Goal: Task Accomplishment & Management: Complete application form

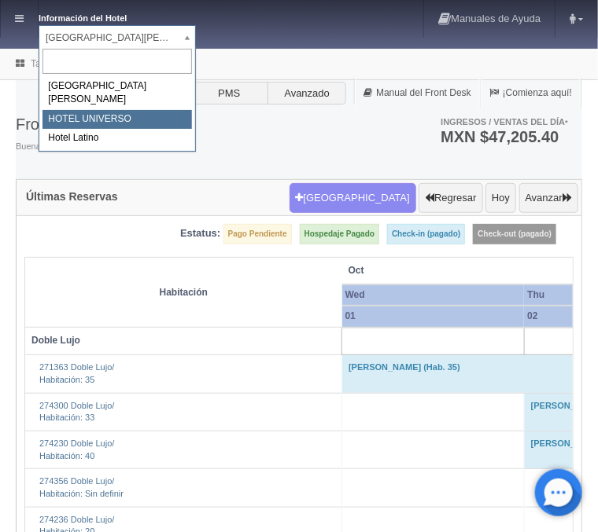
select select "358"
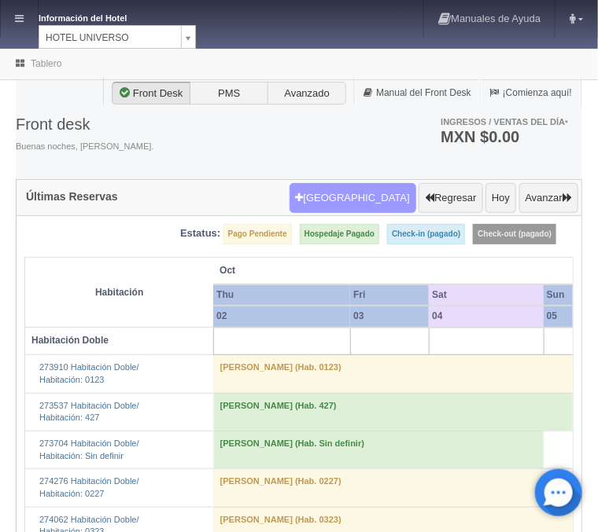
click at [376, 199] on button "[GEOGRAPHIC_DATA]" at bounding box center [352, 198] width 127 height 30
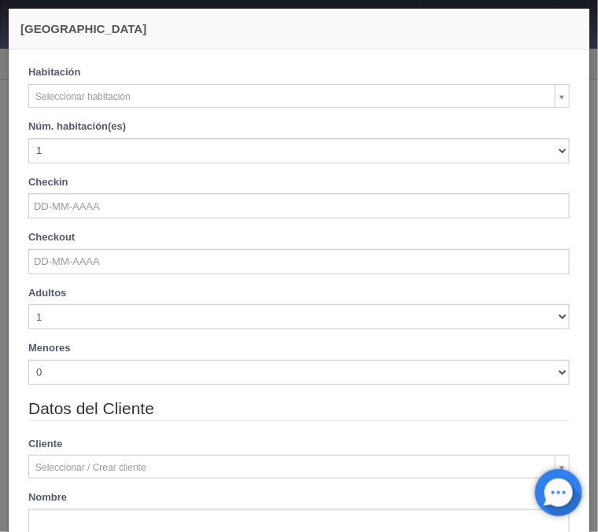
checkbox input "false"
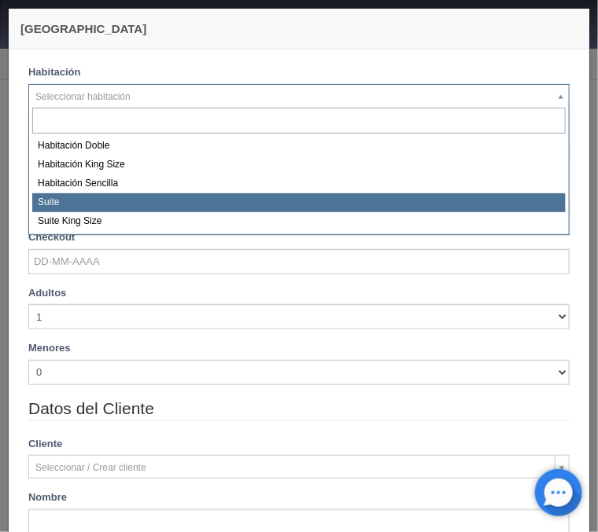
select select "584"
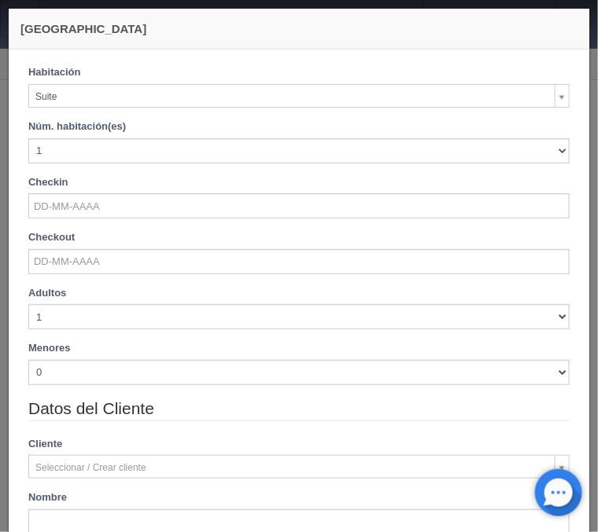
checkbox input "false"
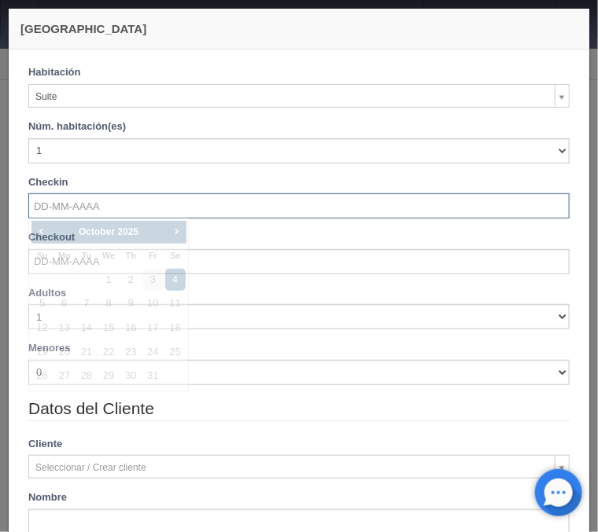
click at [72, 199] on input "text" at bounding box center [298, 205] width 541 height 25
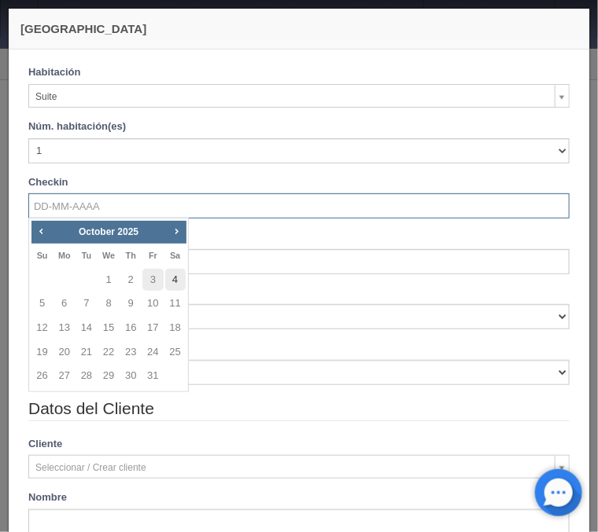
click at [171, 282] on link "4" at bounding box center [175, 280] width 20 height 23
type input "04-10-2025"
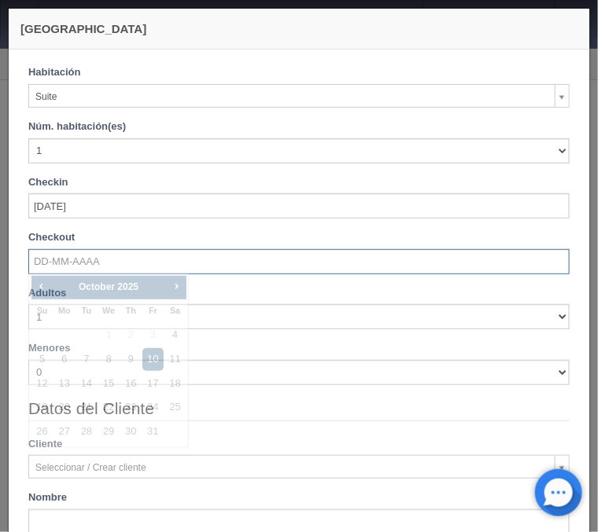
click at [112, 261] on input "text" at bounding box center [298, 261] width 541 height 25
checkbox input "false"
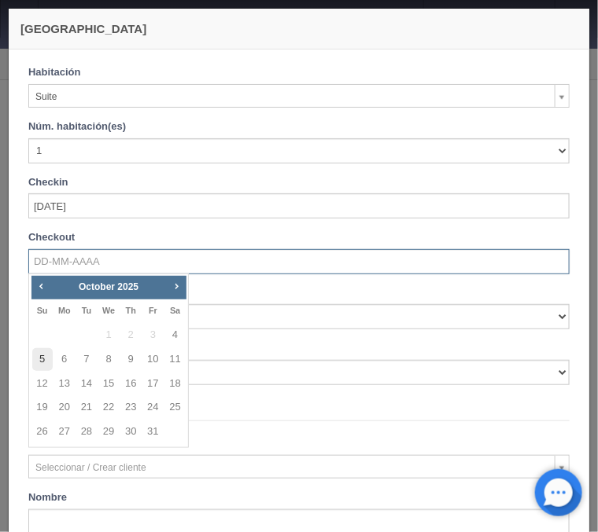
click at [47, 361] on link "5" at bounding box center [42, 359] width 20 height 23
type input "05-10-2025"
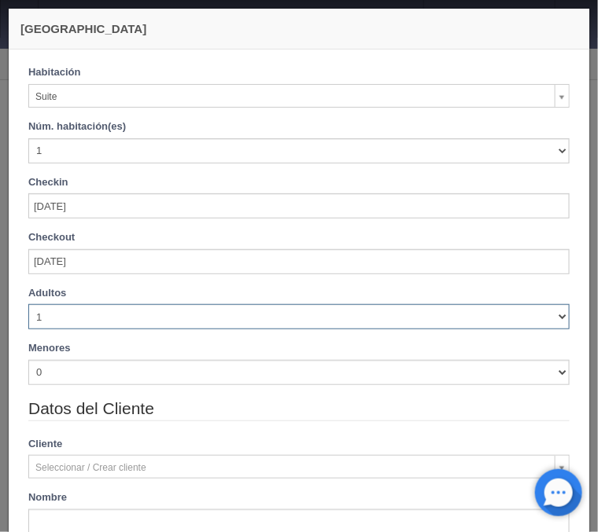
click at [28, 304] on select "1 2 3 4 5 6 7 8 9 10" at bounding box center [298, 316] width 541 height 25
checkbox input "false"
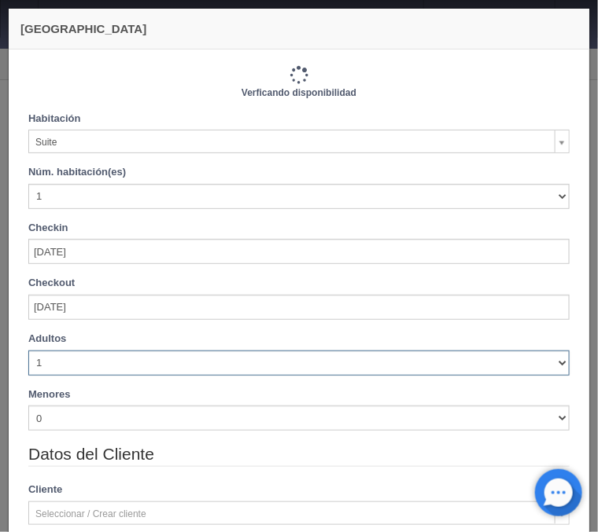
type input "1130.00"
checkbox input "false"
select select "3"
click option "3" at bounding box center [0, 0] width 0 height 0
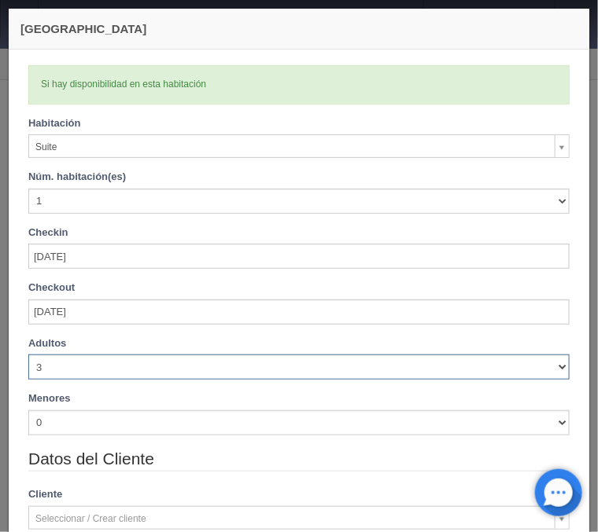
checkbox input "false"
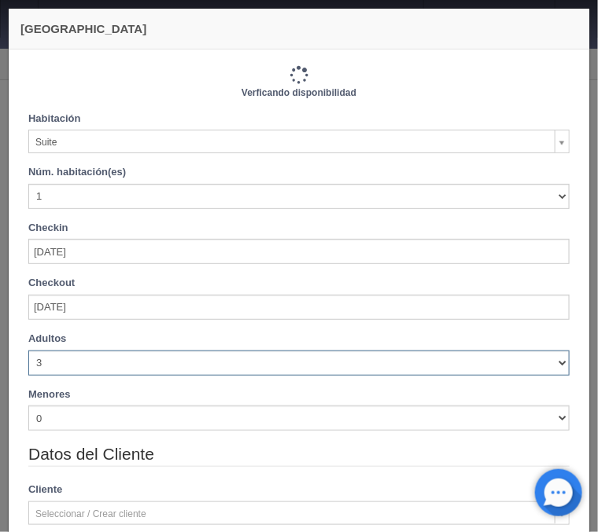
type input "1130.00"
checkbox input "false"
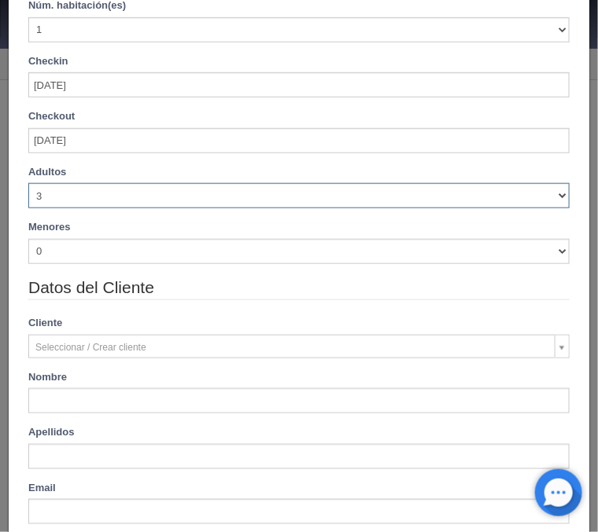
scroll to position [190, 0]
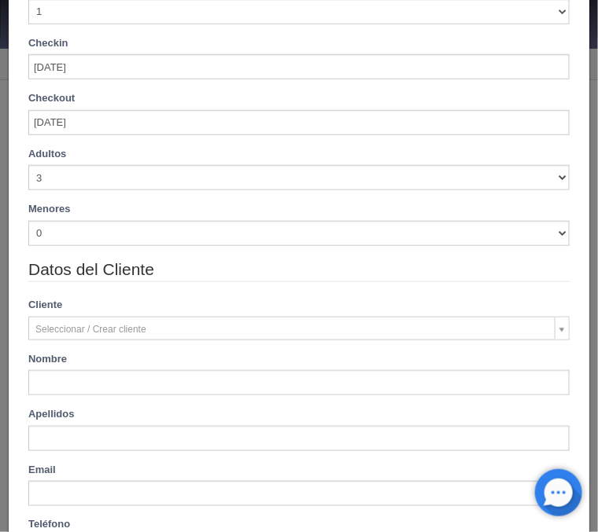
type input "KAREN"
type input "MILLAN MANZANO"
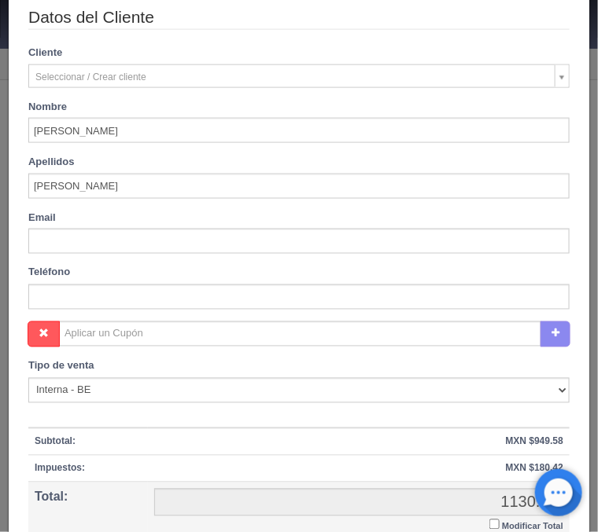
scroll to position [569, 0]
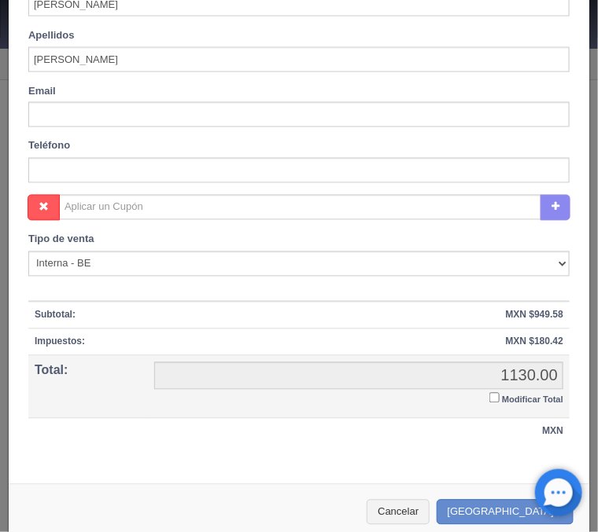
click at [495, 398] on input "Modificar Total" at bounding box center [494, 398] width 10 height 10
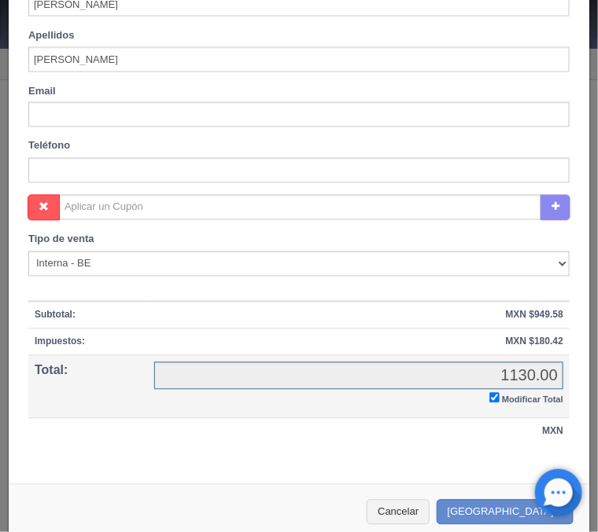
checkbox input "true"
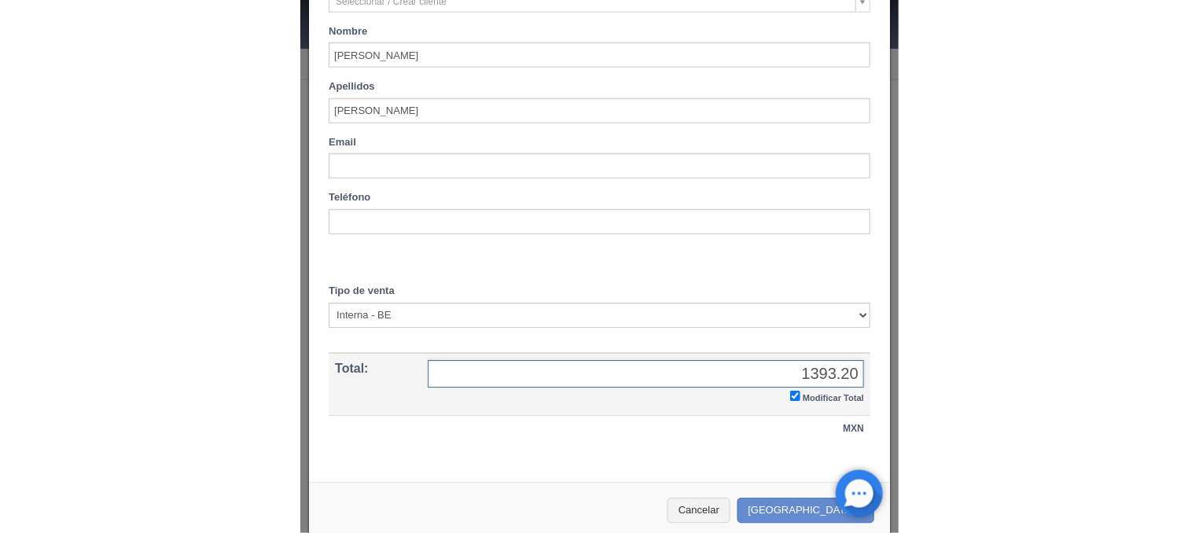
scroll to position [531, 0]
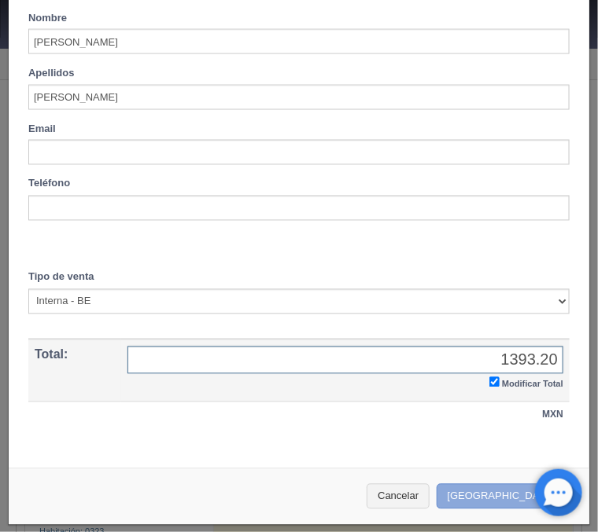
type input "1393.20"
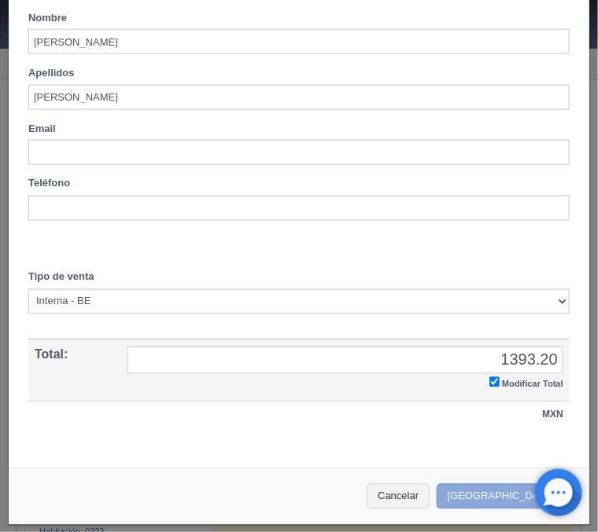
click at [506, 498] on button "Crear Reserva" at bounding box center [504, 497] width 137 height 26
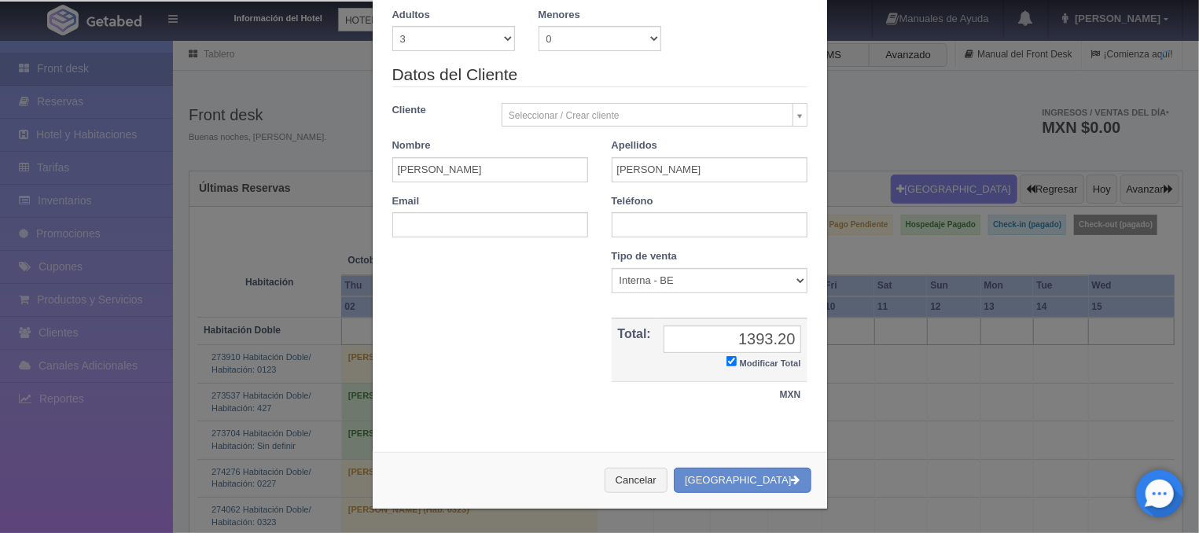
scroll to position [232, 0]
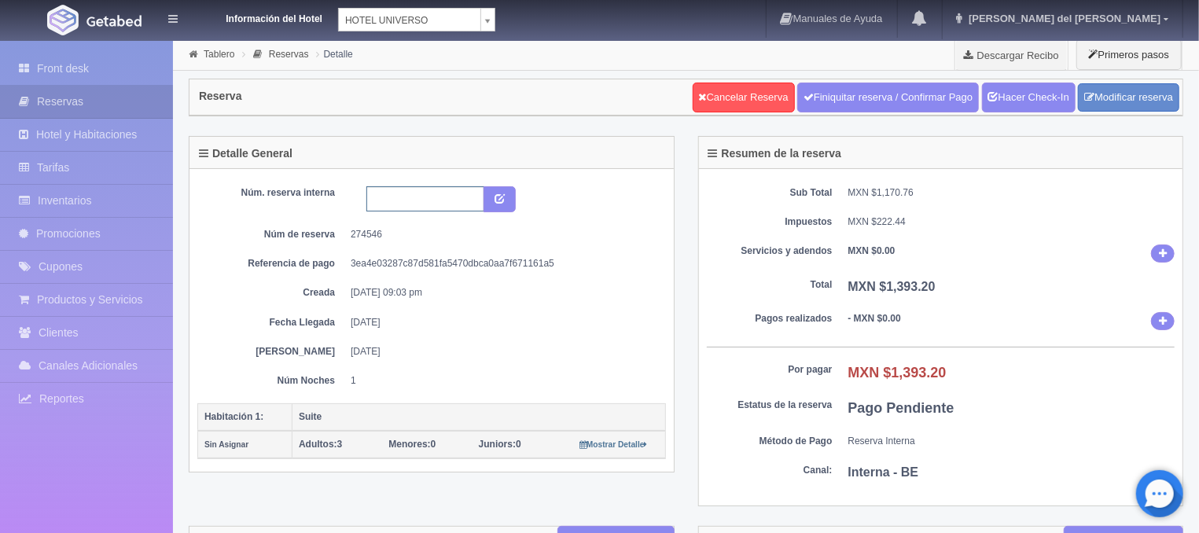
click at [446, 206] on input "text" at bounding box center [425, 198] width 118 height 25
paste input "5304706243"
type input "5304706243 Booking"
click at [506, 197] on button "submit" at bounding box center [500, 199] width 32 height 27
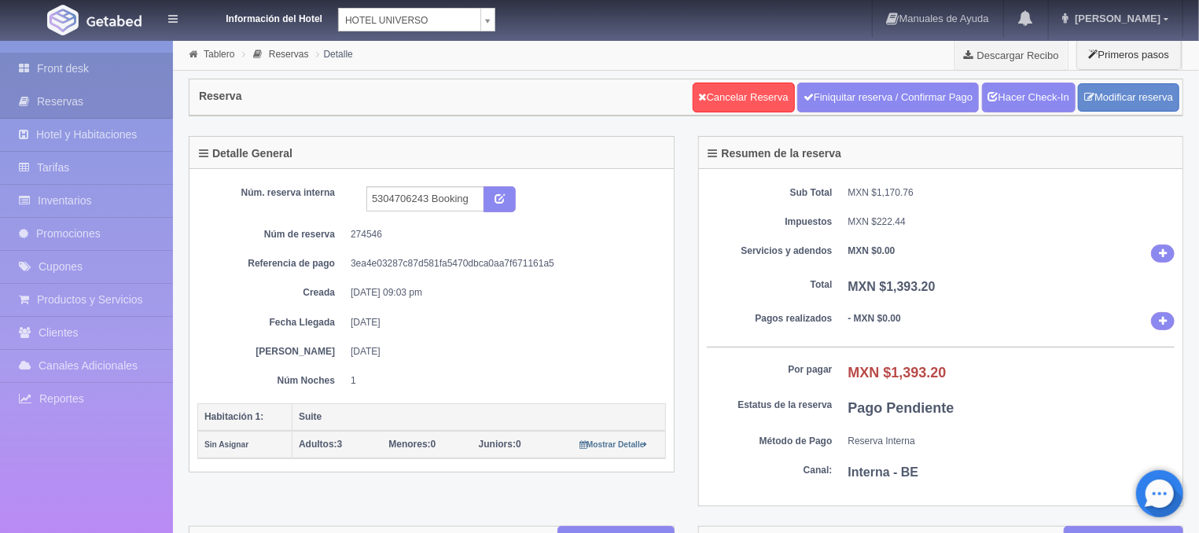
click at [89, 68] on link "Front desk" at bounding box center [86, 69] width 173 height 32
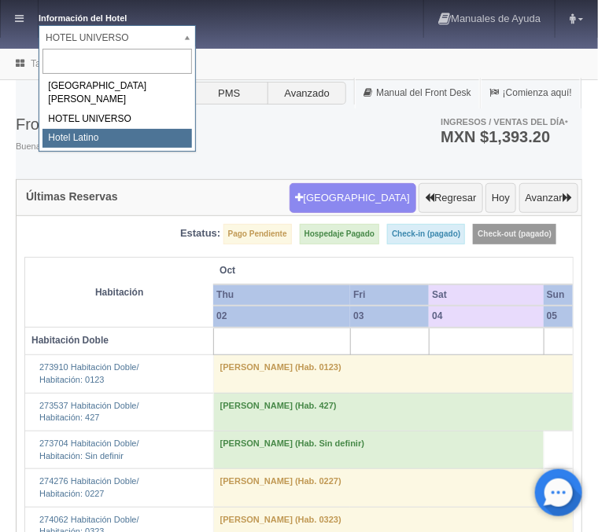
select select "625"
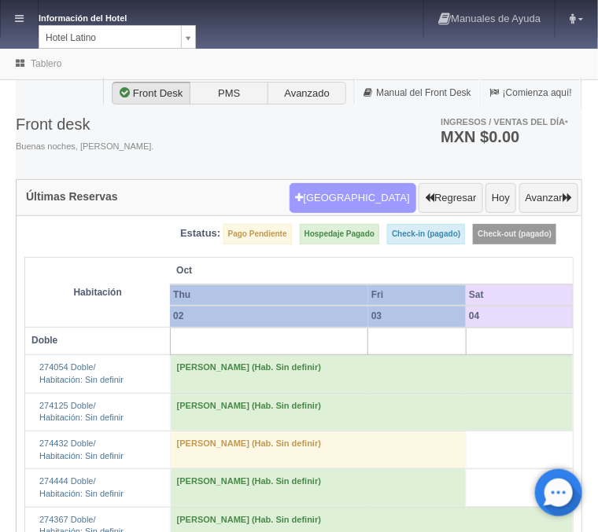
click at [368, 189] on button "[GEOGRAPHIC_DATA]" at bounding box center [352, 198] width 127 height 30
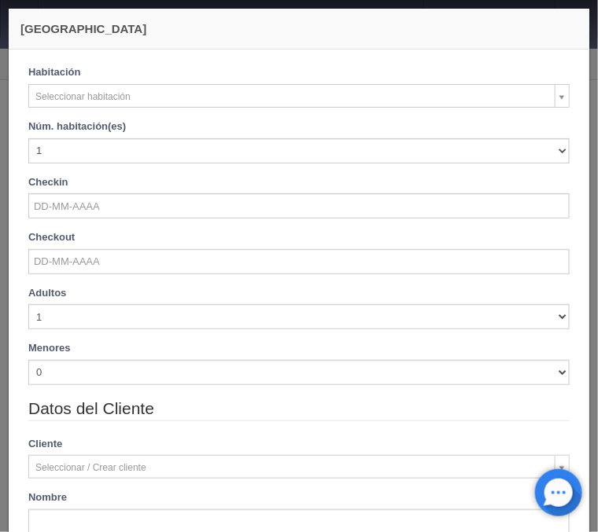
checkbox input "false"
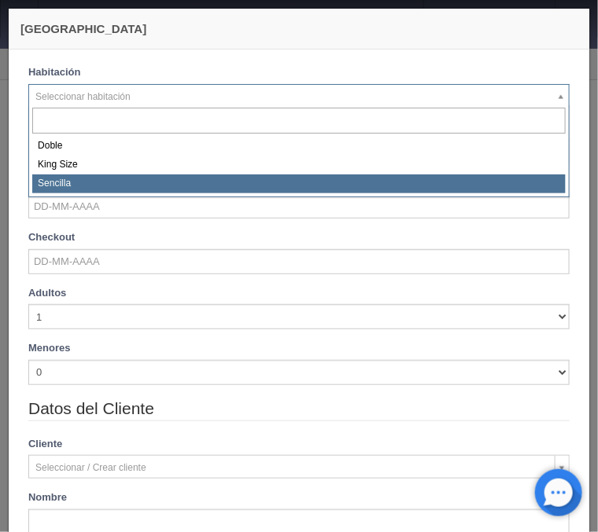
select select "2158"
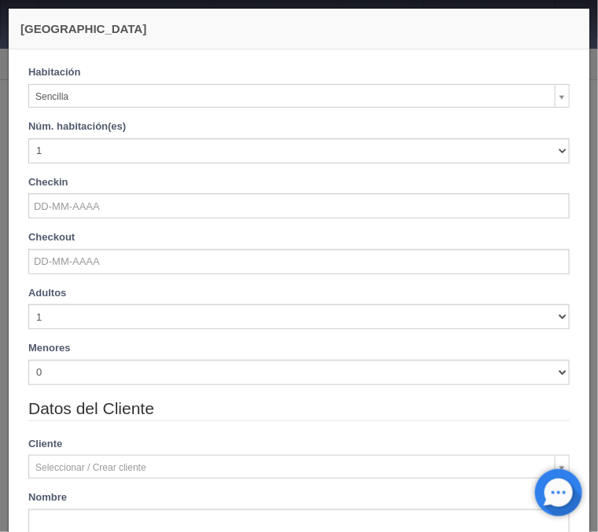
checkbox input "false"
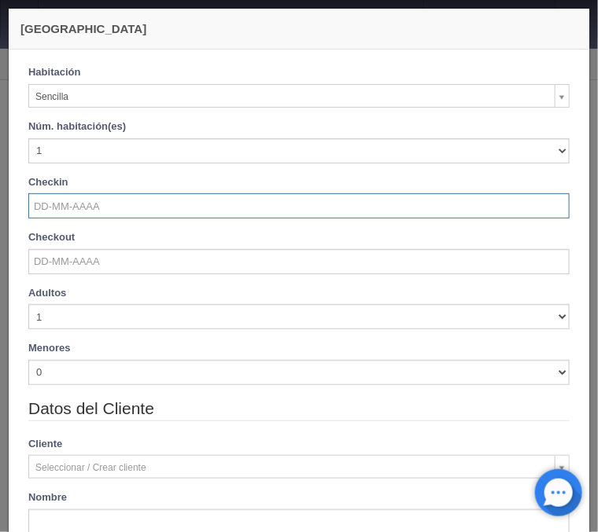
click at [59, 206] on input "text" at bounding box center [298, 205] width 541 height 25
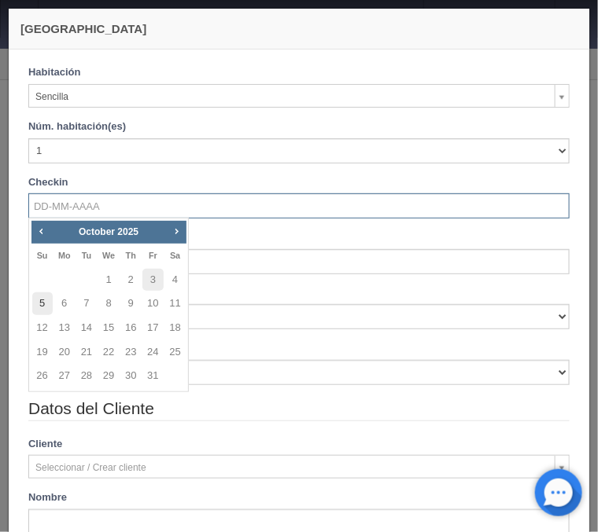
click at [44, 304] on link "5" at bounding box center [42, 304] width 20 height 23
type input "05-10-2025"
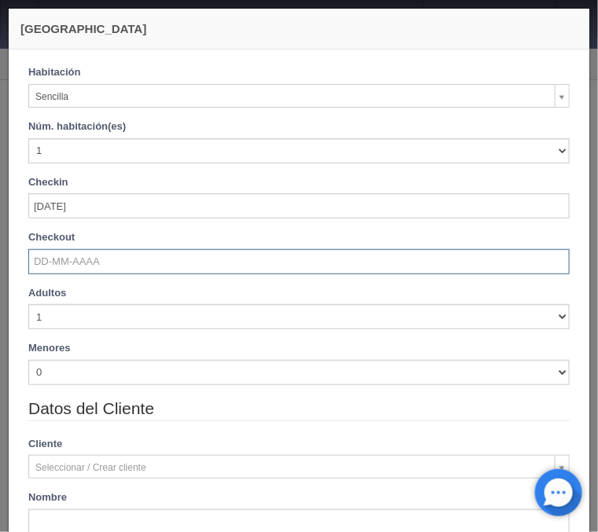
click at [42, 258] on input "text" at bounding box center [298, 261] width 541 height 25
checkbox input "false"
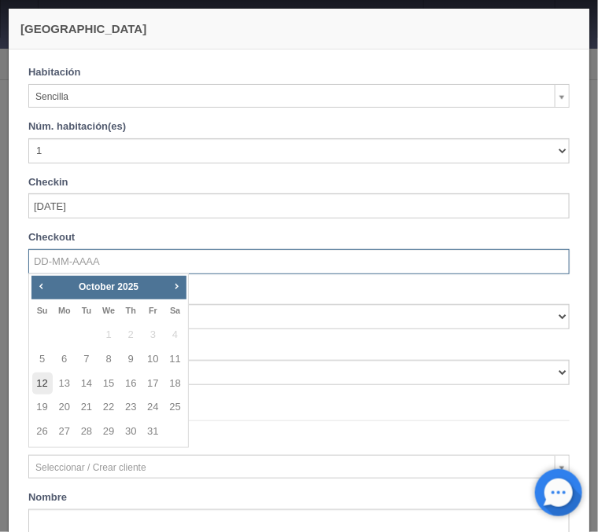
click at [41, 383] on link "12" at bounding box center [42, 384] width 20 height 23
type input "12-10-2025"
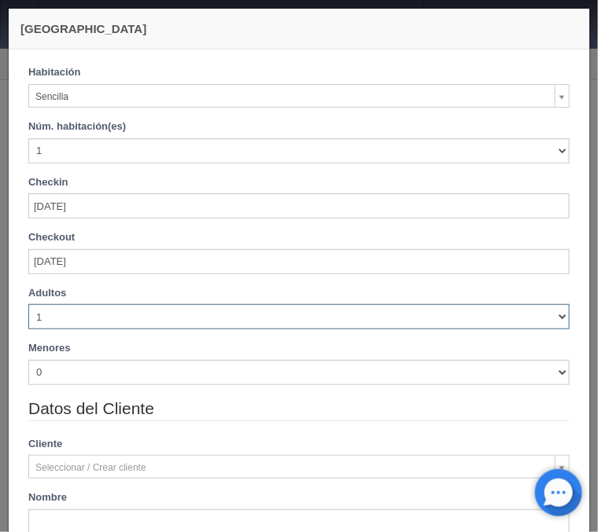
click at [28, 304] on select "1 2 3 4 5 6 7 8 9 10" at bounding box center [298, 316] width 541 height 25
checkbox input "false"
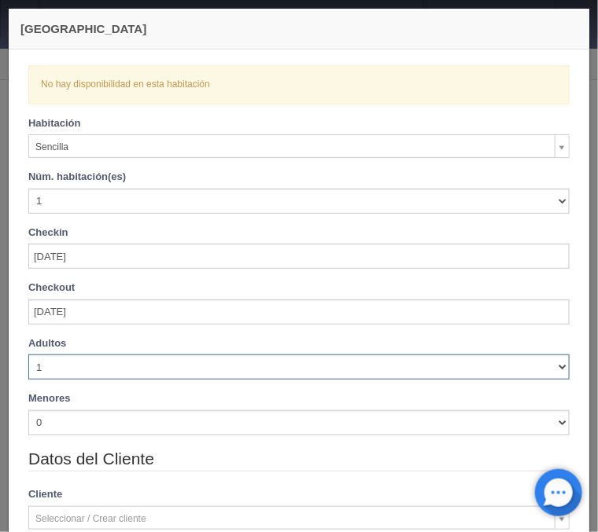
select select "2"
click option "2" at bounding box center [0, 0] width 0 height 0
checkbox input "false"
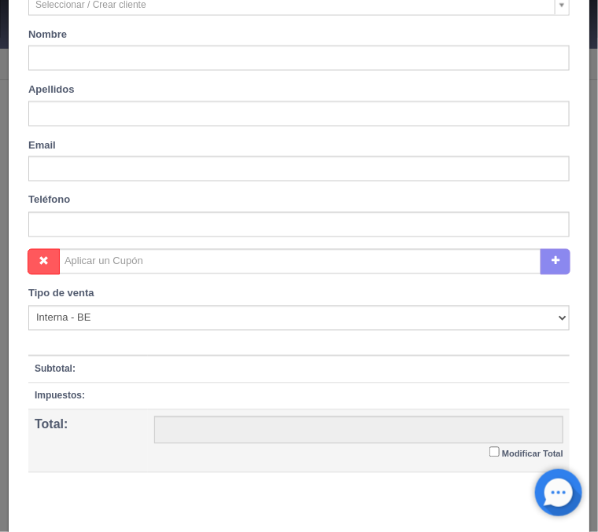
scroll to position [585, 0]
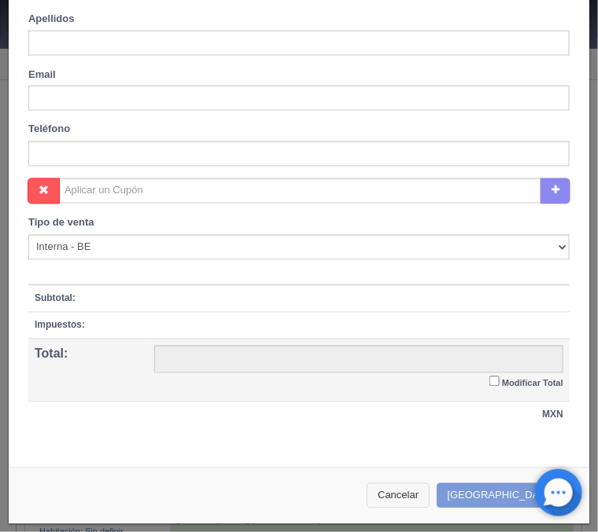
click at [429, 496] on button "Cancelar" at bounding box center [397, 497] width 63 height 26
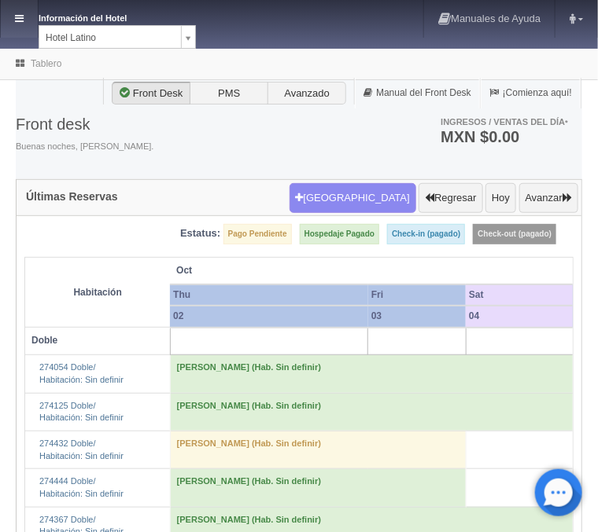
click at [22, 21] on icon at bounding box center [19, 18] width 9 height 10
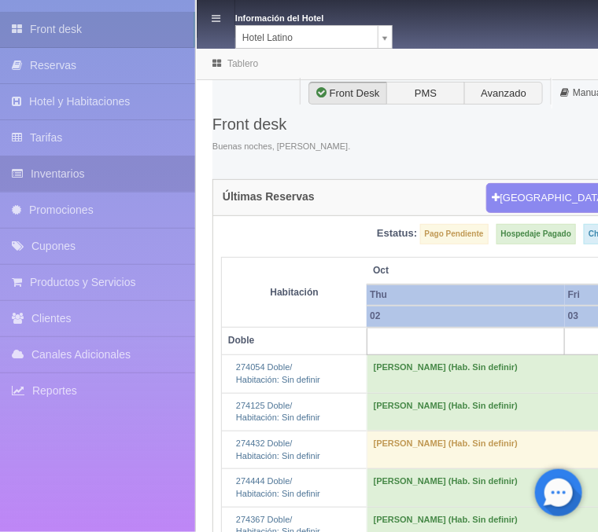
click at [87, 175] on link "Inventarios" at bounding box center [97, 173] width 195 height 35
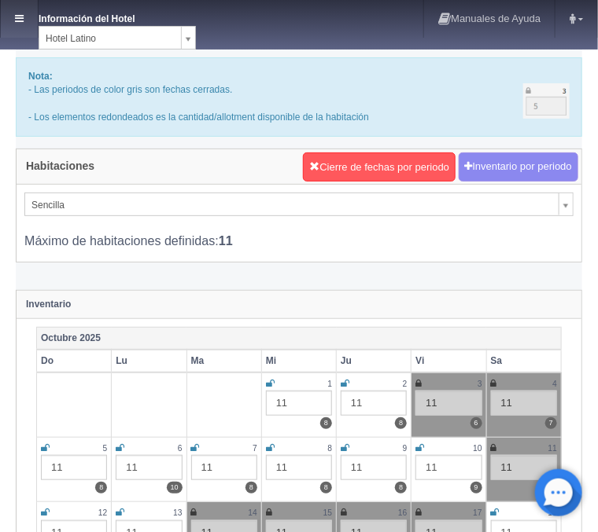
click at [24, 20] on link at bounding box center [19, 19] width 37 height 38
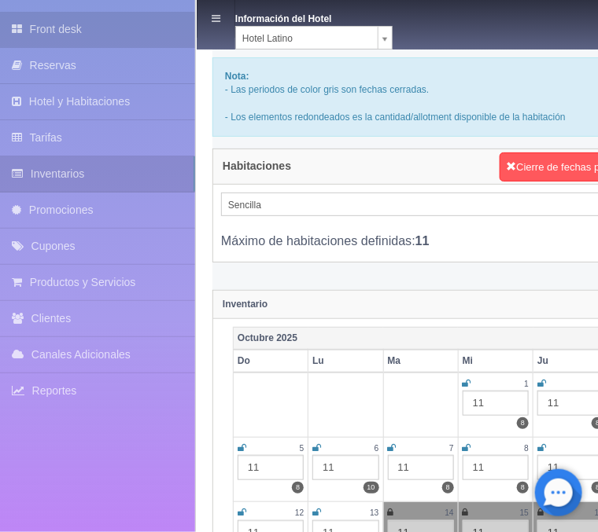
click at [92, 35] on link "Front desk" at bounding box center [97, 29] width 195 height 35
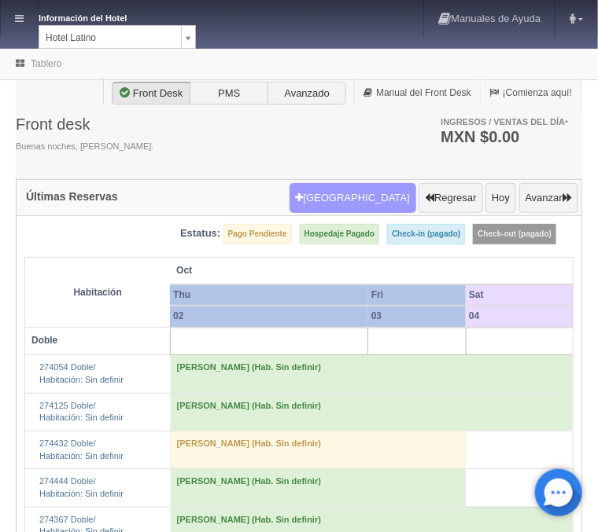
click at [343, 188] on button "Nueva Reserva" at bounding box center [352, 198] width 127 height 30
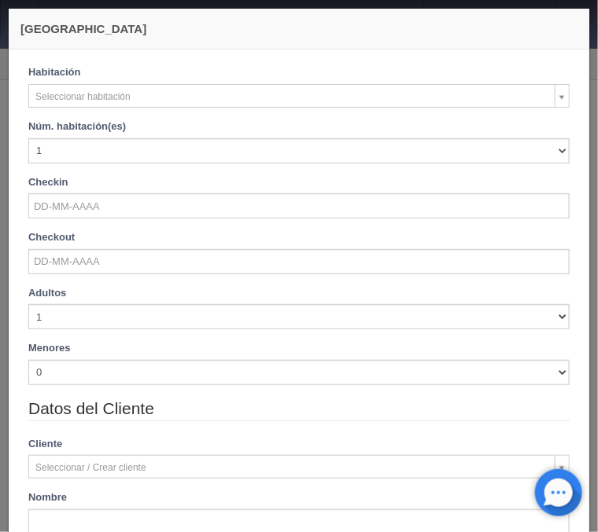
checkbox input "false"
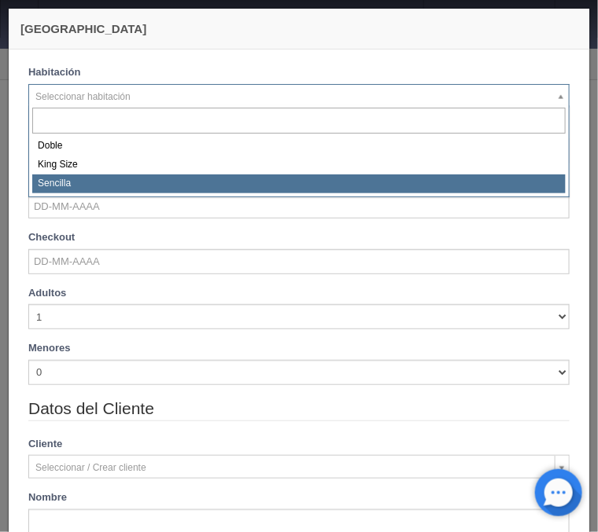
select select "2158"
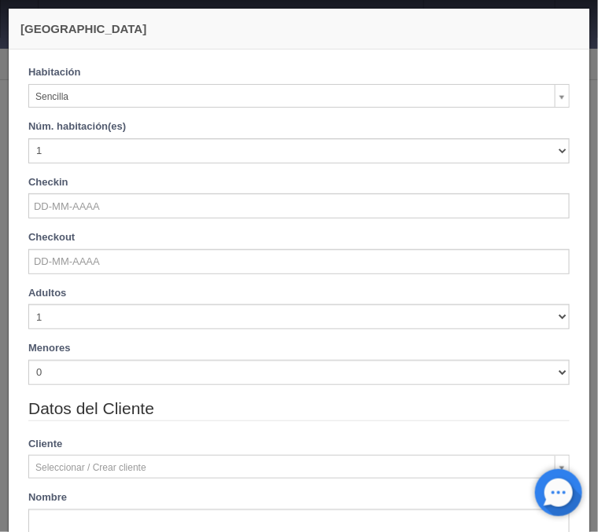
checkbox input "false"
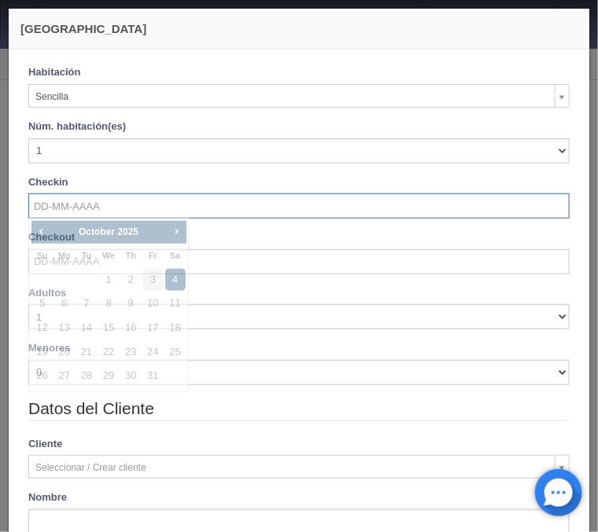
click at [60, 201] on input "text" at bounding box center [298, 205] width 541 height 25
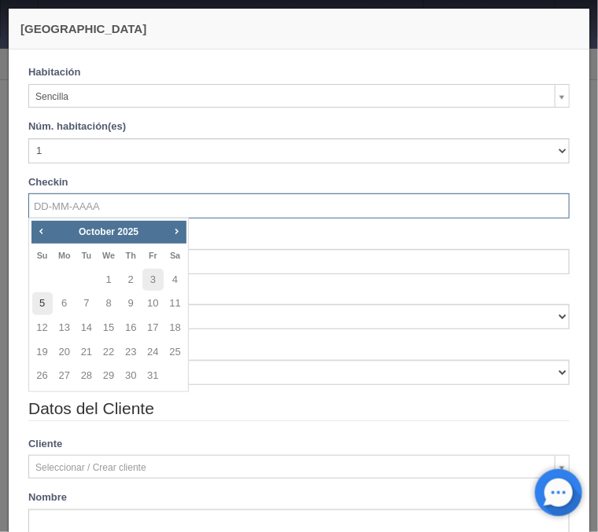
click at [40, 310] on link "5" at bounding box center [42, 304] width 20 height 23
type input "[DATE]"
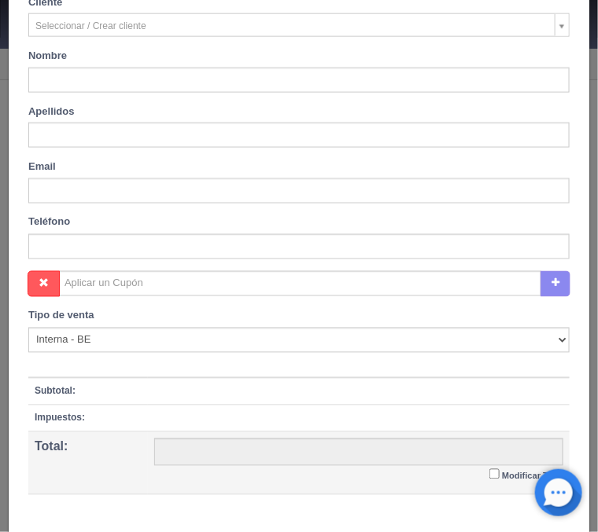
scroll to position [535, 0]
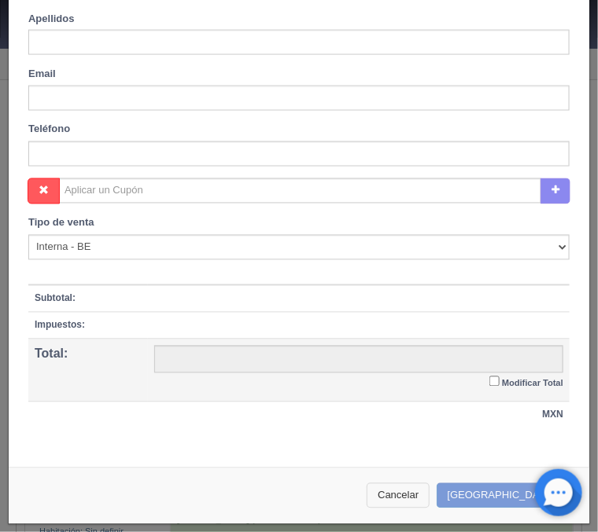
click at [429, 498] on button "Cancelar" at bounding box center [397, 497] width 63 height 26
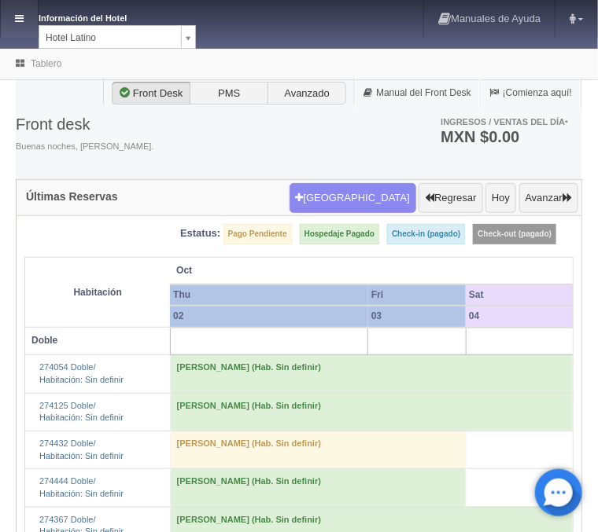
click at [28, 24] on link at bounding box center [19, 19] width 37 height 38
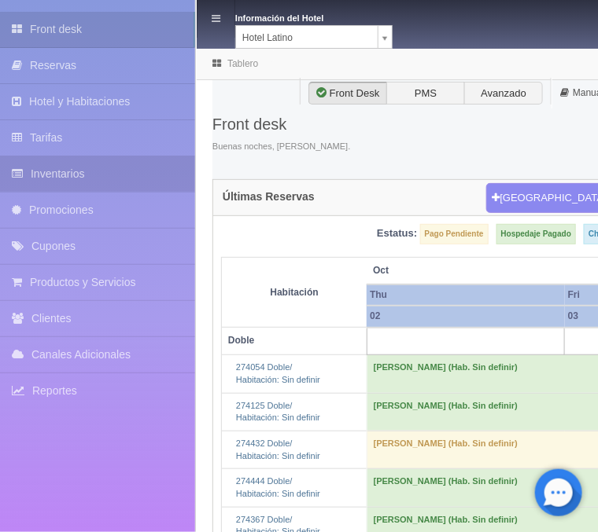
click at [54, 182] on link "Inventarios" at bounding box center [97, 173] width 195 height 35
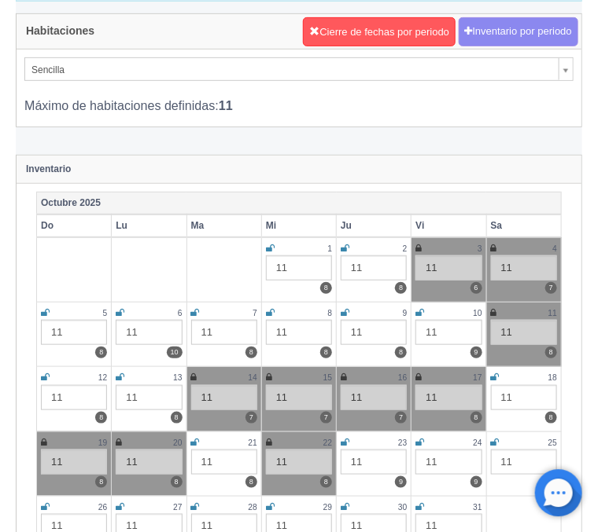
scroll to position [168, 0]
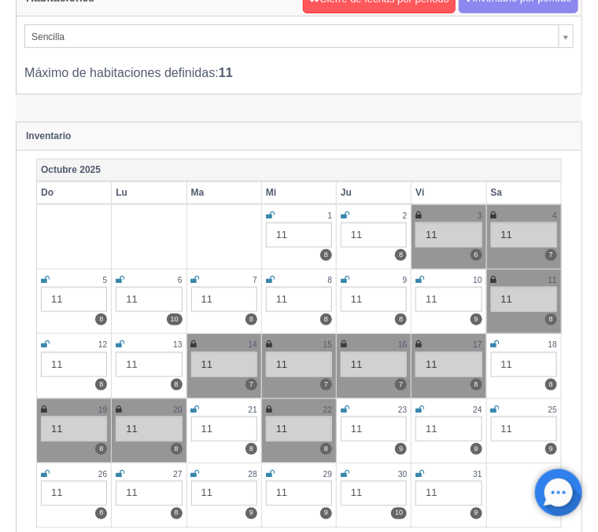
click at [492, 278] on icon at bounding box center [494, 279] width 6 height 9
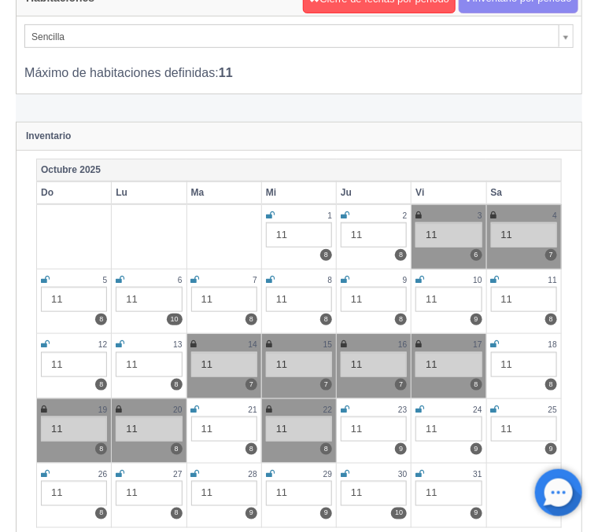
scroll to position [0, 0]
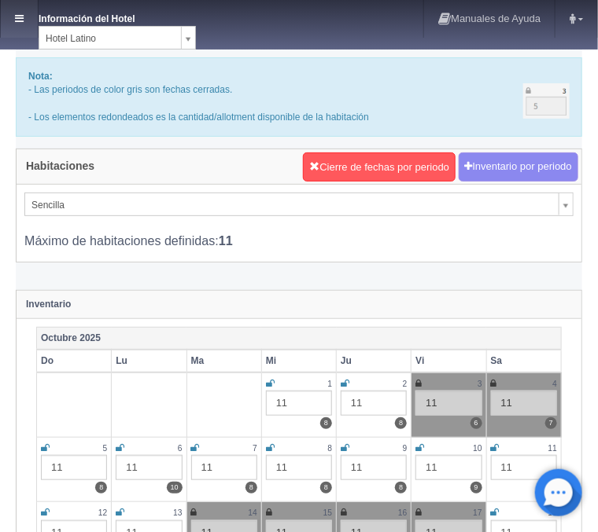
click at [20, 10] on link at bounding box center [19, 19] width 37 height 38
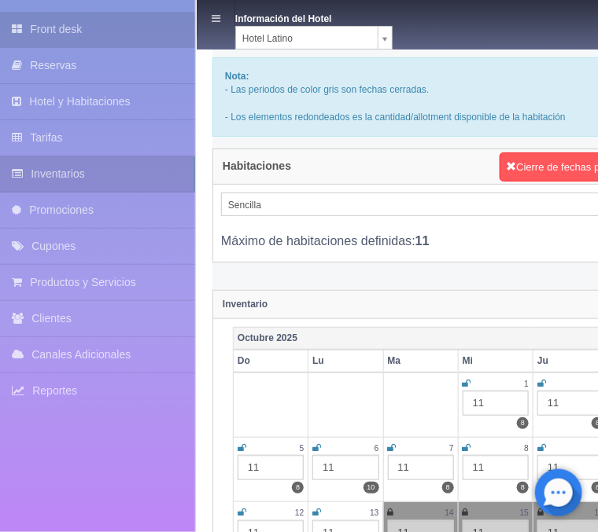
click at [64, 29] on link "Front desk" at bounding box center [97, 29] width 195 height 35
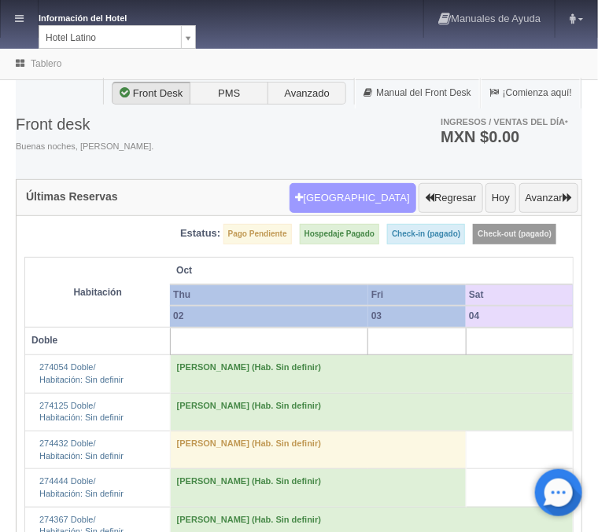
click at [359, 198] on button "[GEOGRAPHIC_DATA]" at bounding box center [352, 198] width 127 height 30
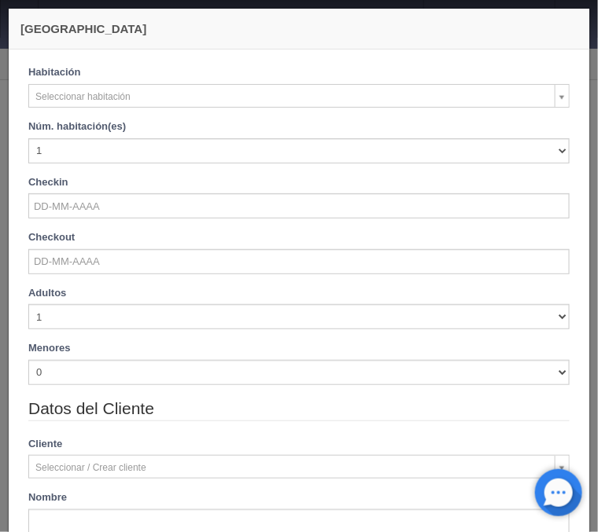
checkbox input "false"
select select "2158"
checkbox input "false"
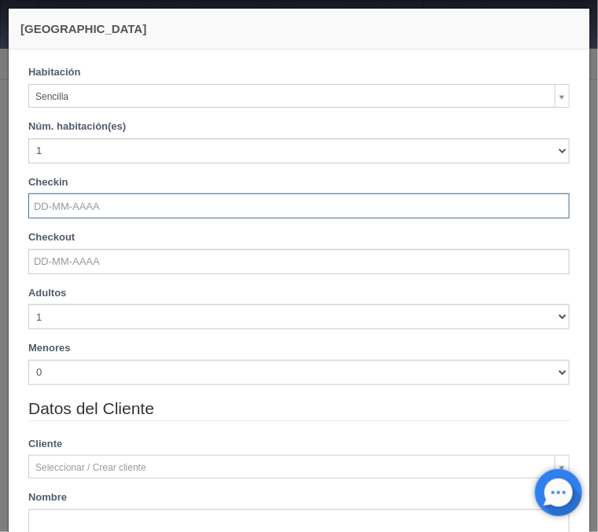
click at [69, 205] on input "text" at bounding box center [298, 205] width 541 height 25
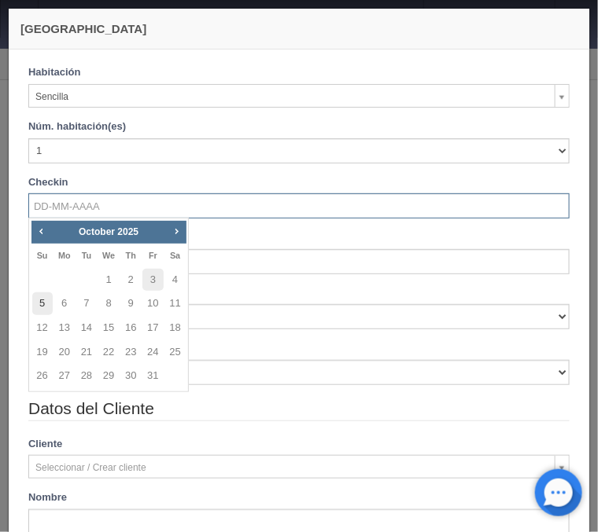
click at [47, 308] on link "5" at bounding box center [42, 304] width 20 height 23
type input "[DATE]"
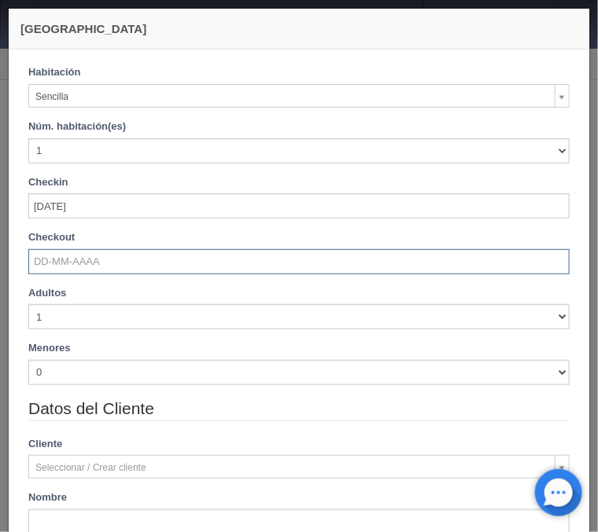
click at [46, 264] on input "text" at bounding box center [298, 261] width 541 height 25
checkbox input "false"
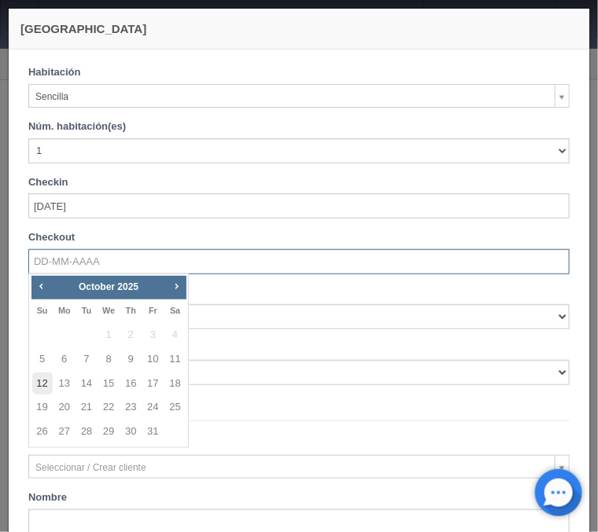
click at [37, 389] on link "12" at bounding box center [42, 384] width 20 height 23
type input "[DATE]"
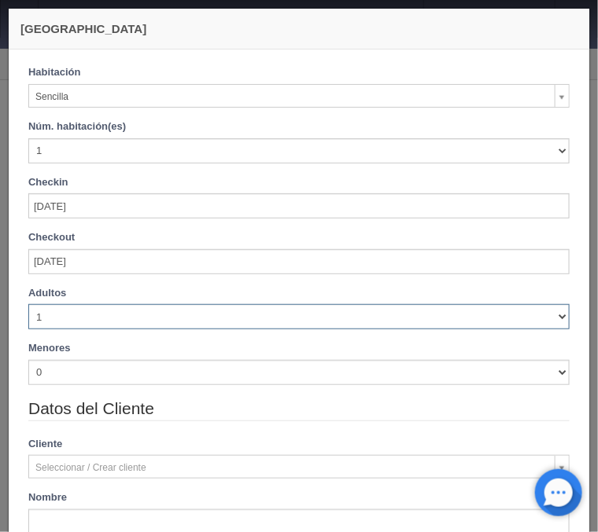
click at [28, 304] on select "1 2 3 4 5 6 7 8 9 10" at bounding box center [298, 316] width 541 height 25
checkbox input "false"
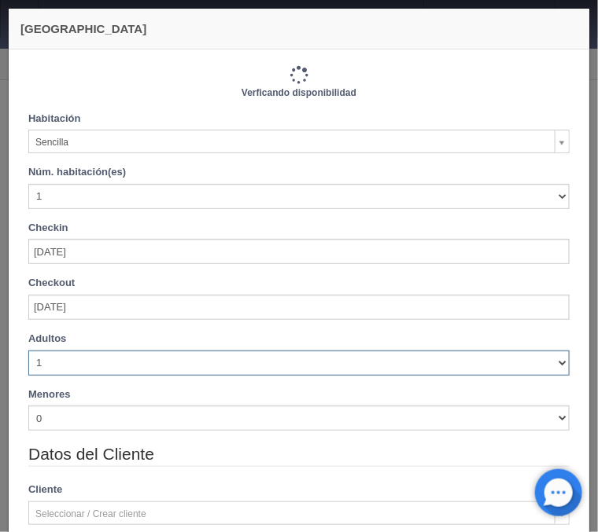
select select "2"
click option "2" at bounding box center [0, 0] width 0 height 0
type input "5040.00"
checkbox input "false"
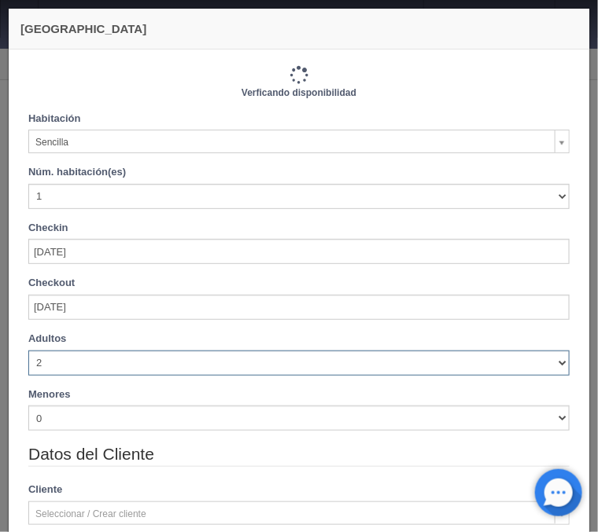
type input "5040.00"
checkbox input "false"
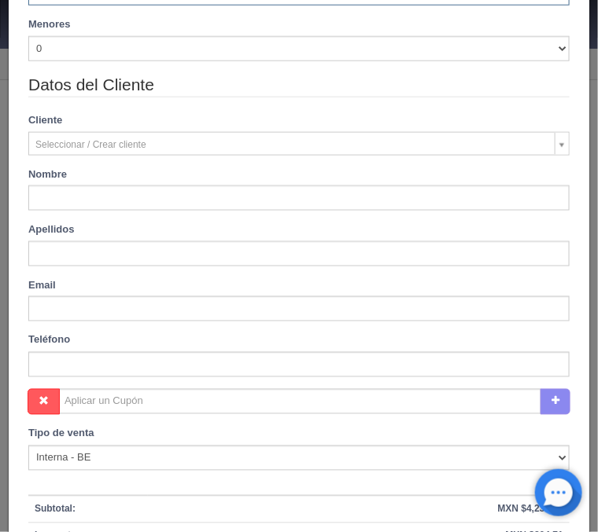
scroll to position [379, 0]
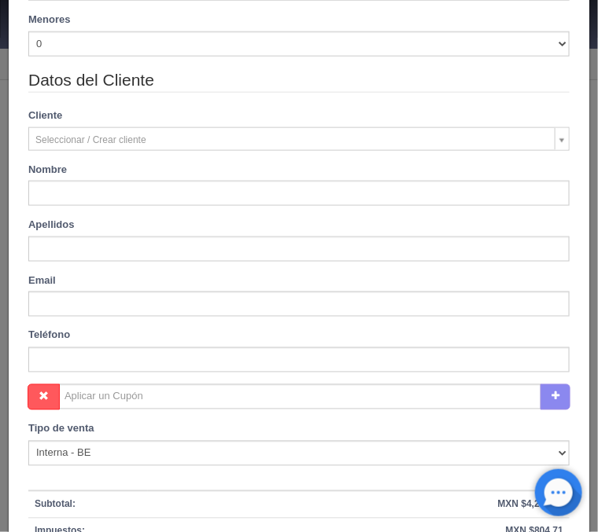
type input "[PERSON_NAME]"
type input "Llamas"
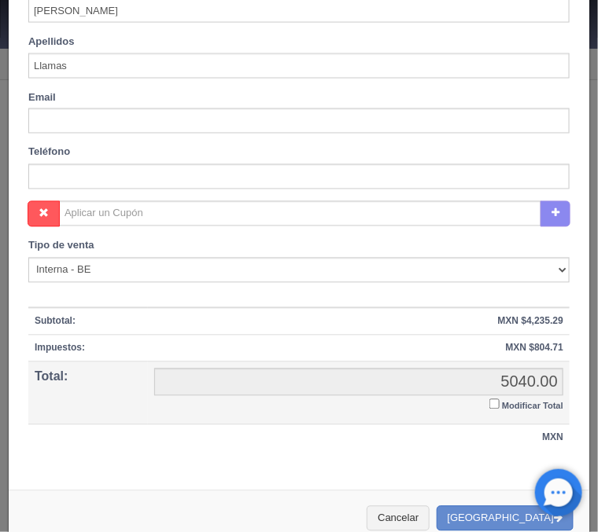
scroll to position [585, 0]
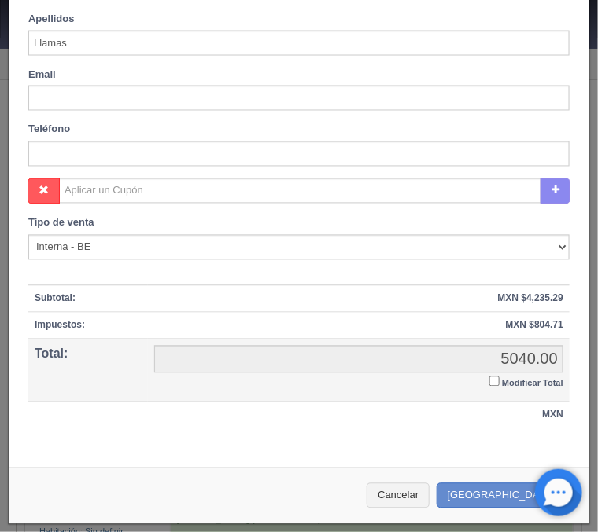
click at [496, 378] on input "Modificar Total" at bounding box center [494, 382] width 10 height 10
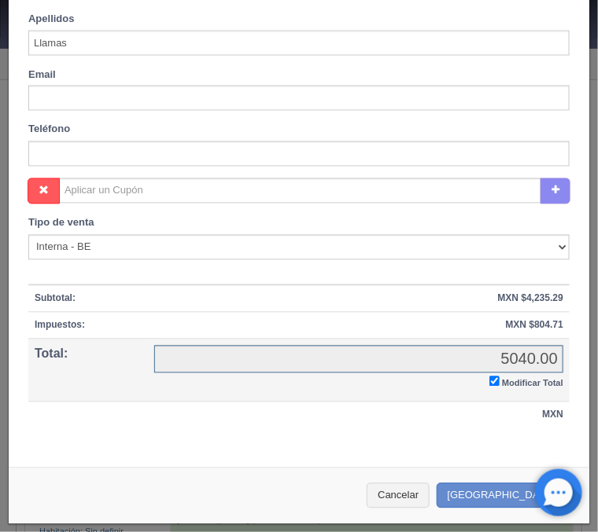
checkbox input "true"
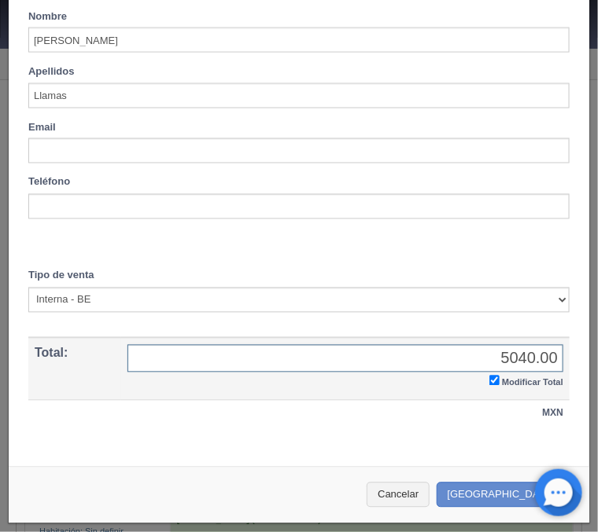
scroll to position [531, 0]
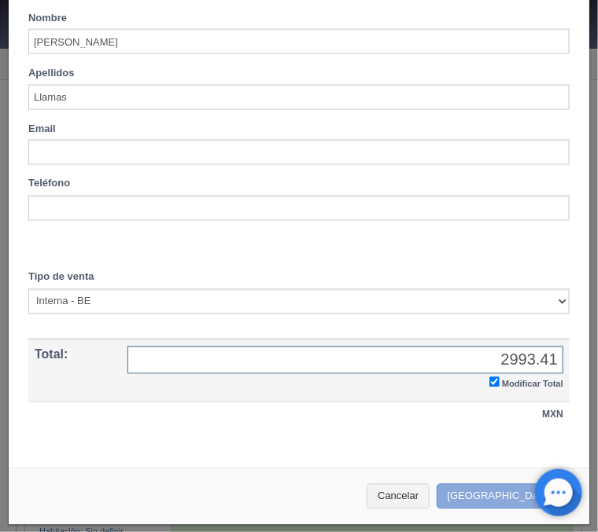
type input "2993.41"
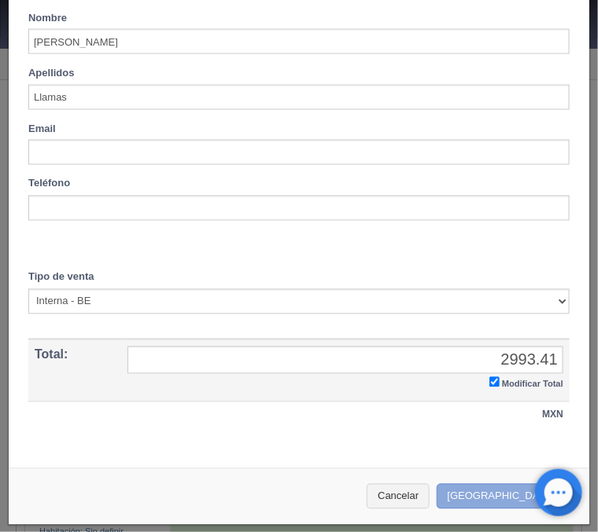
click at [501, 498] on button "[GEOGRAPHIC_DATA]" at bounding box center [504, 497] width 137 height 26
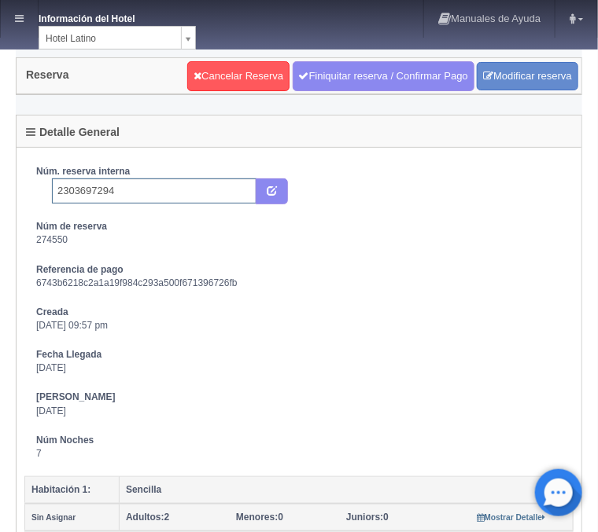
click at [166, 187] on input "2303697294" at bounding box center [154, 191] width 204 height 25
type input "2303697294 Expedia"
click at [266, 186] on button "submit" at bounding box center [272, 192] width 32 height 27
click at [29, 20] on link at bounding box center [19, 19] width 37 height 38
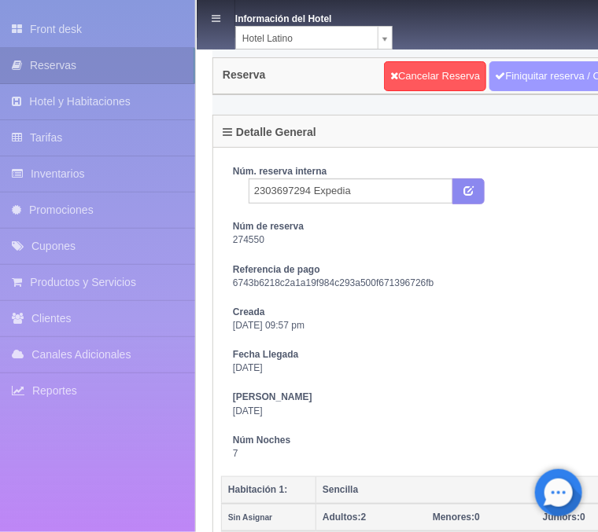
click at [550, 82] on link "Finiquitar reserva / Confirmar Pago" at bounding box center [580, 76] width 182 height 30
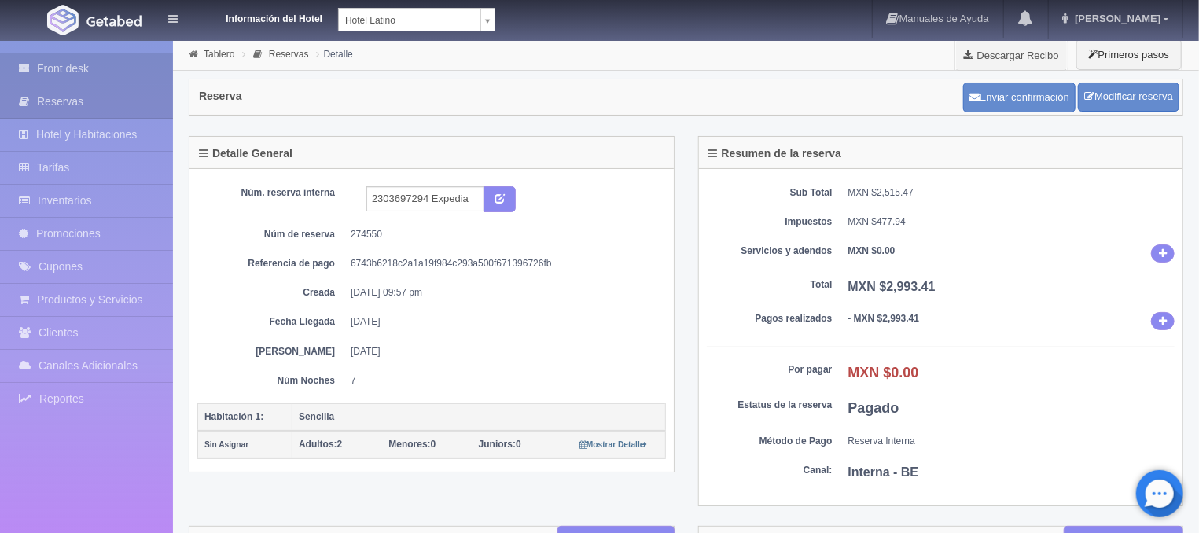
click at [50, 65] on link "Front desk" at bounding box center [86, 69] width 173 height 32
